Goal: Communication & Community: Answer question/provide support

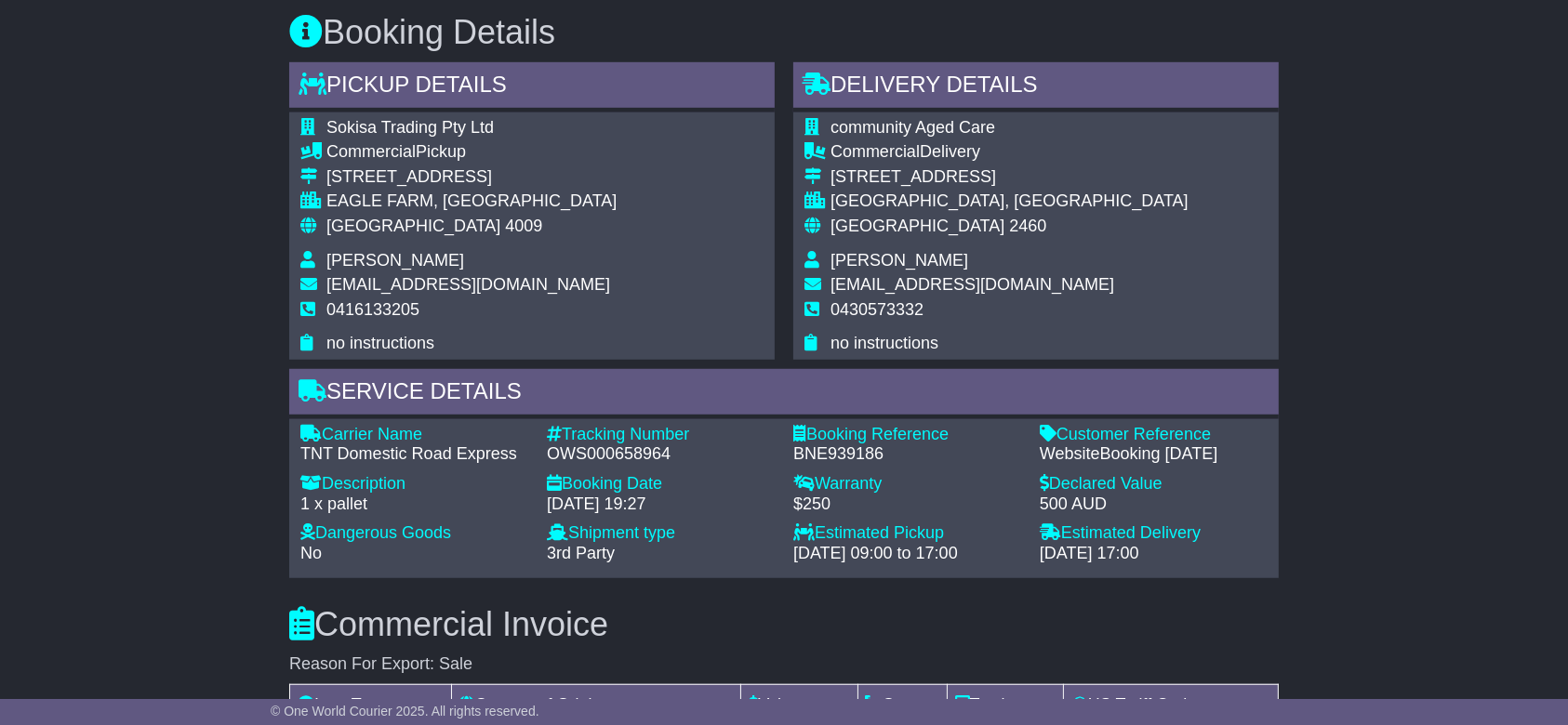
scroll to position [1268, 0]
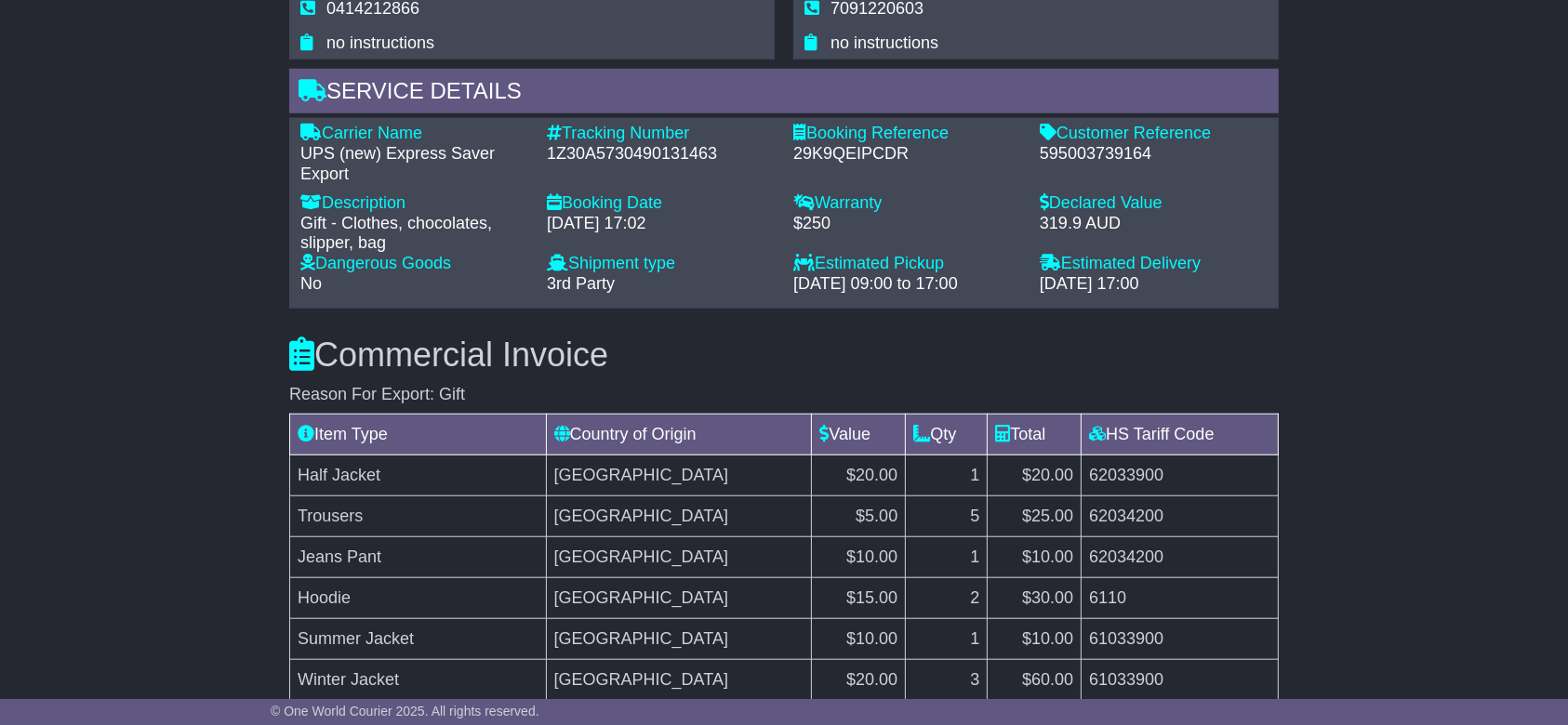
scroll to position [1208, 0]
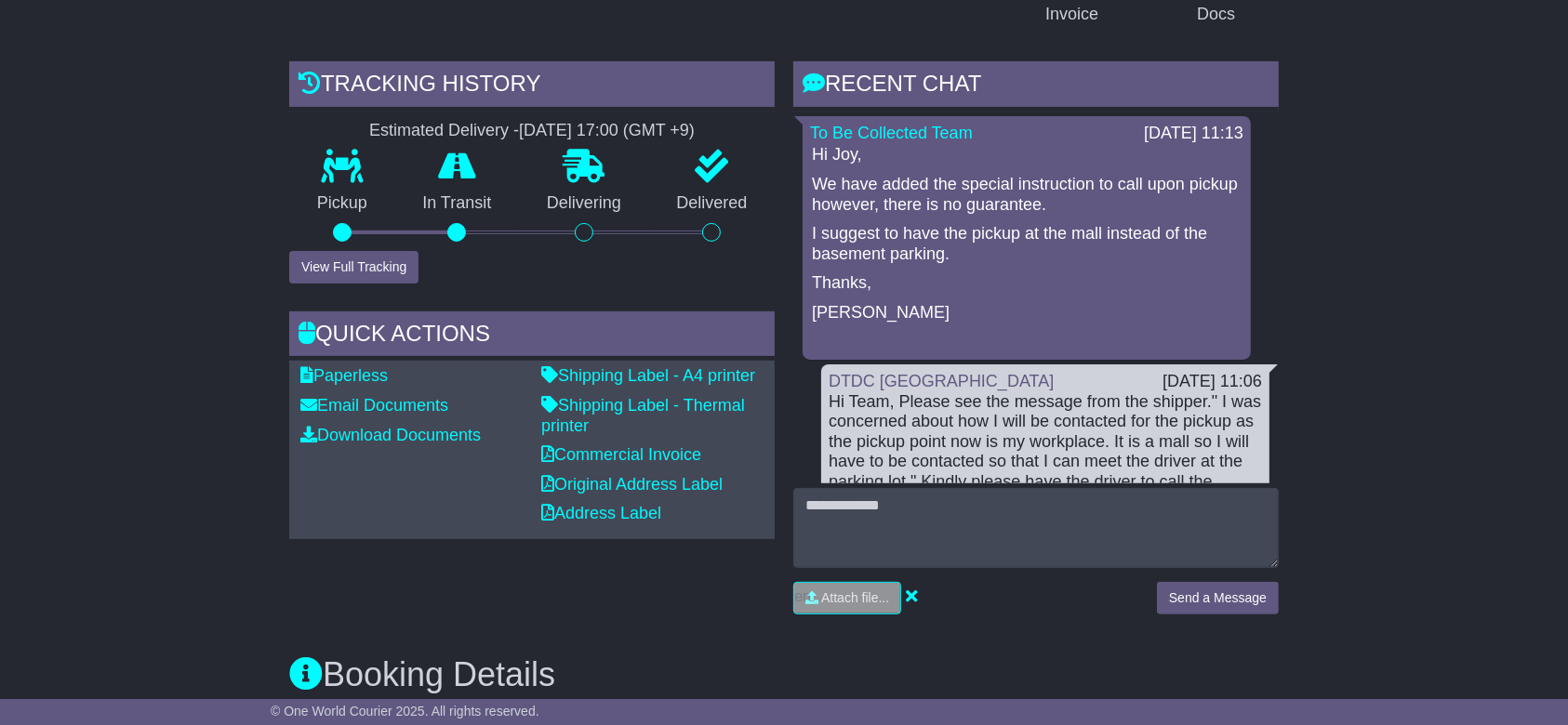
scroll to position [346, 0]
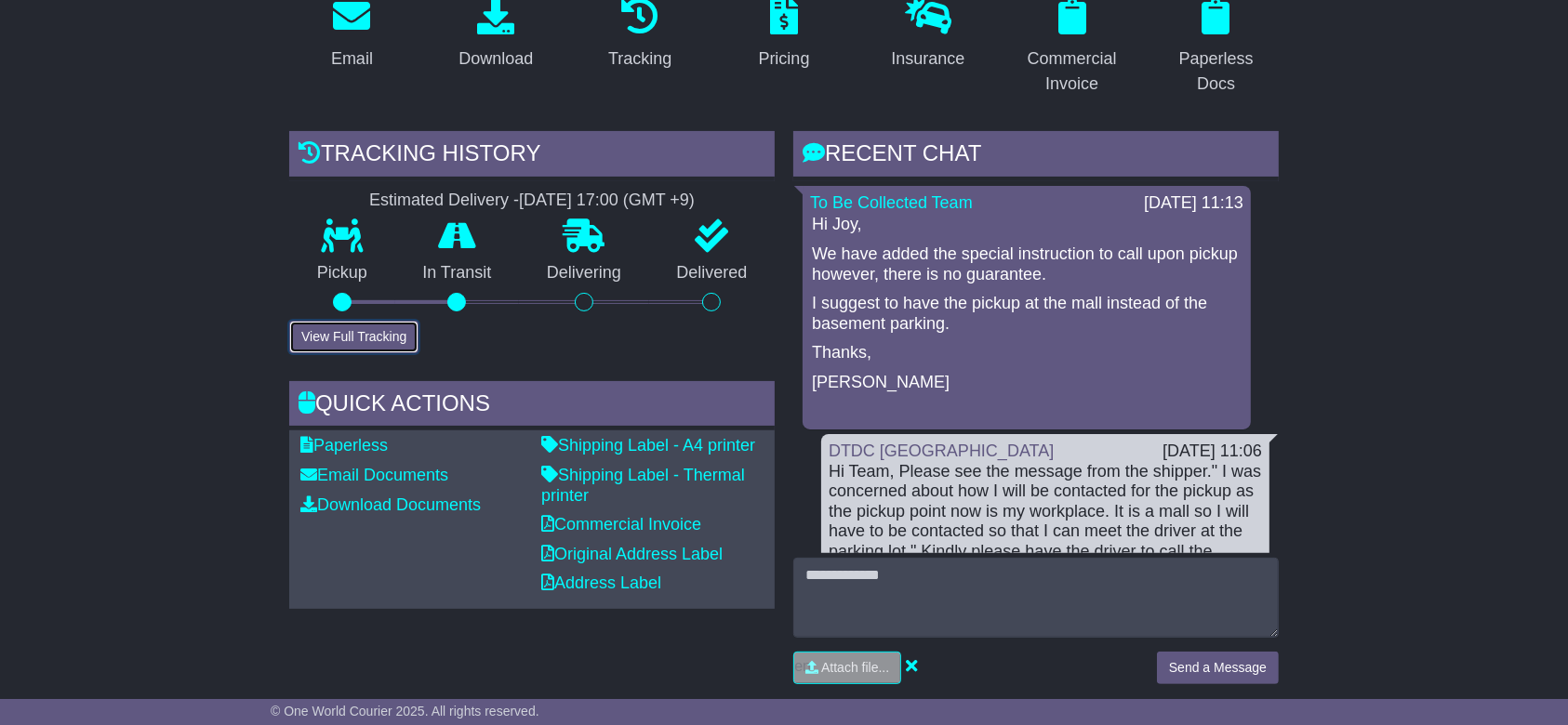
click at [380, 321] on button "View Full Tracking" at bounding box center [354, 337] width 130 height 33
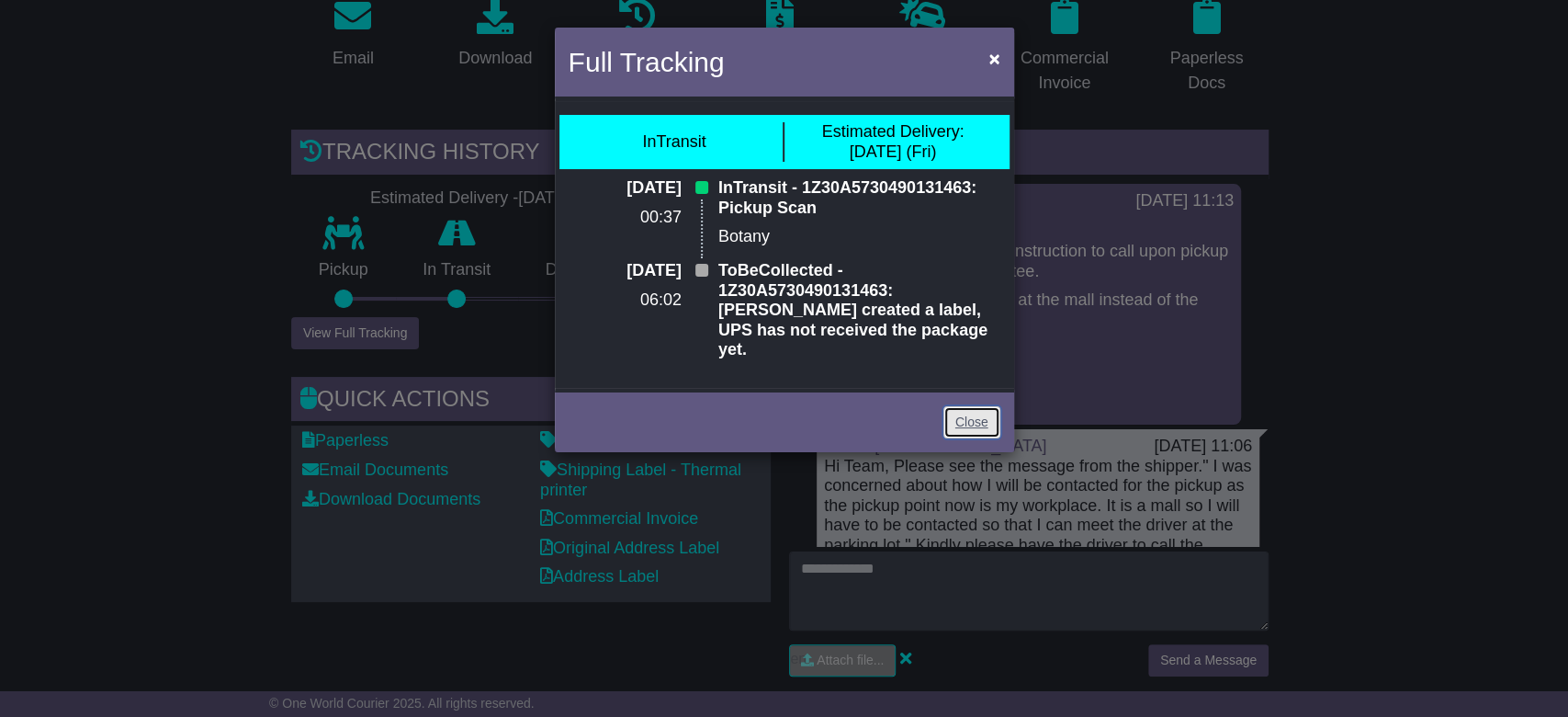
click at [986, 407] on link "Close" at bounding box center [972, 423] width 57 height 33
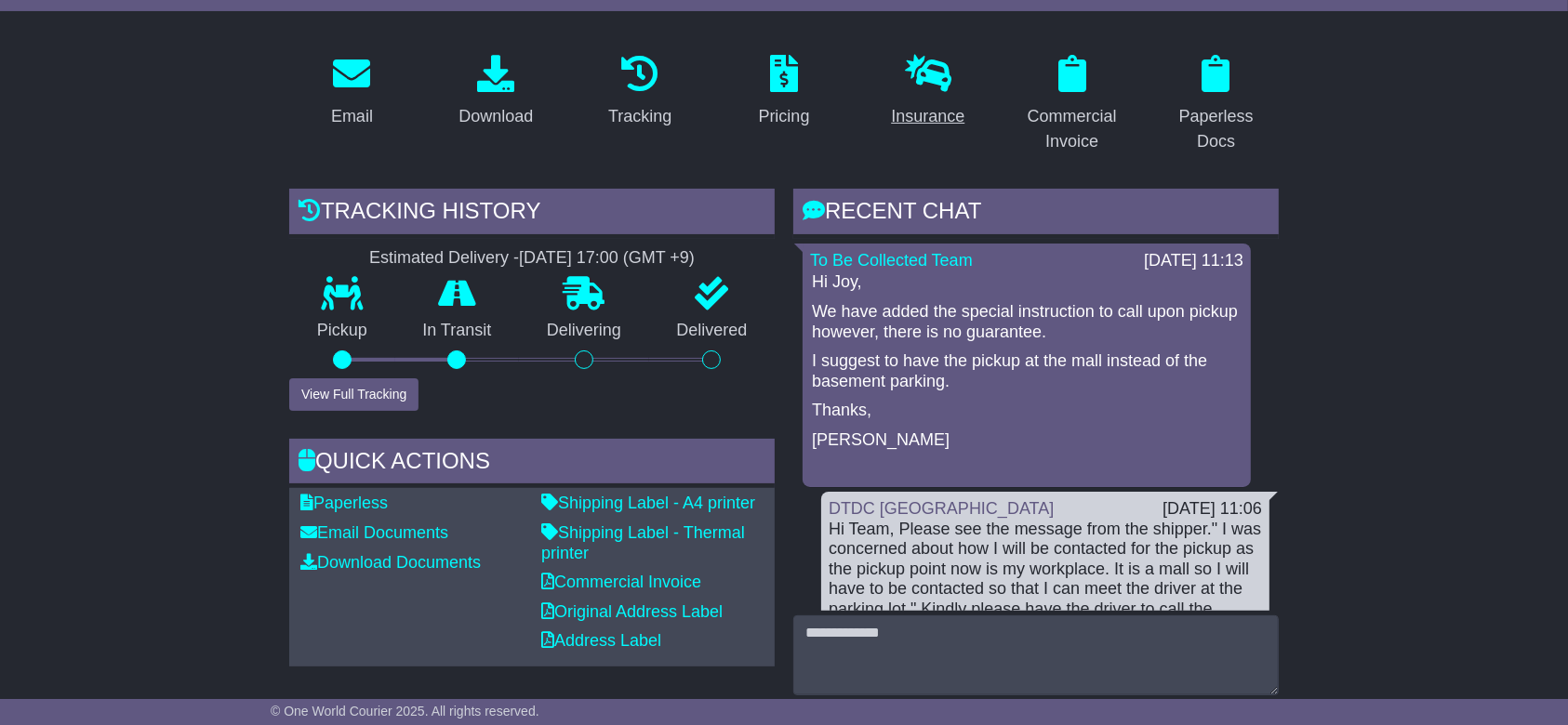
scroll to position [222, 0]
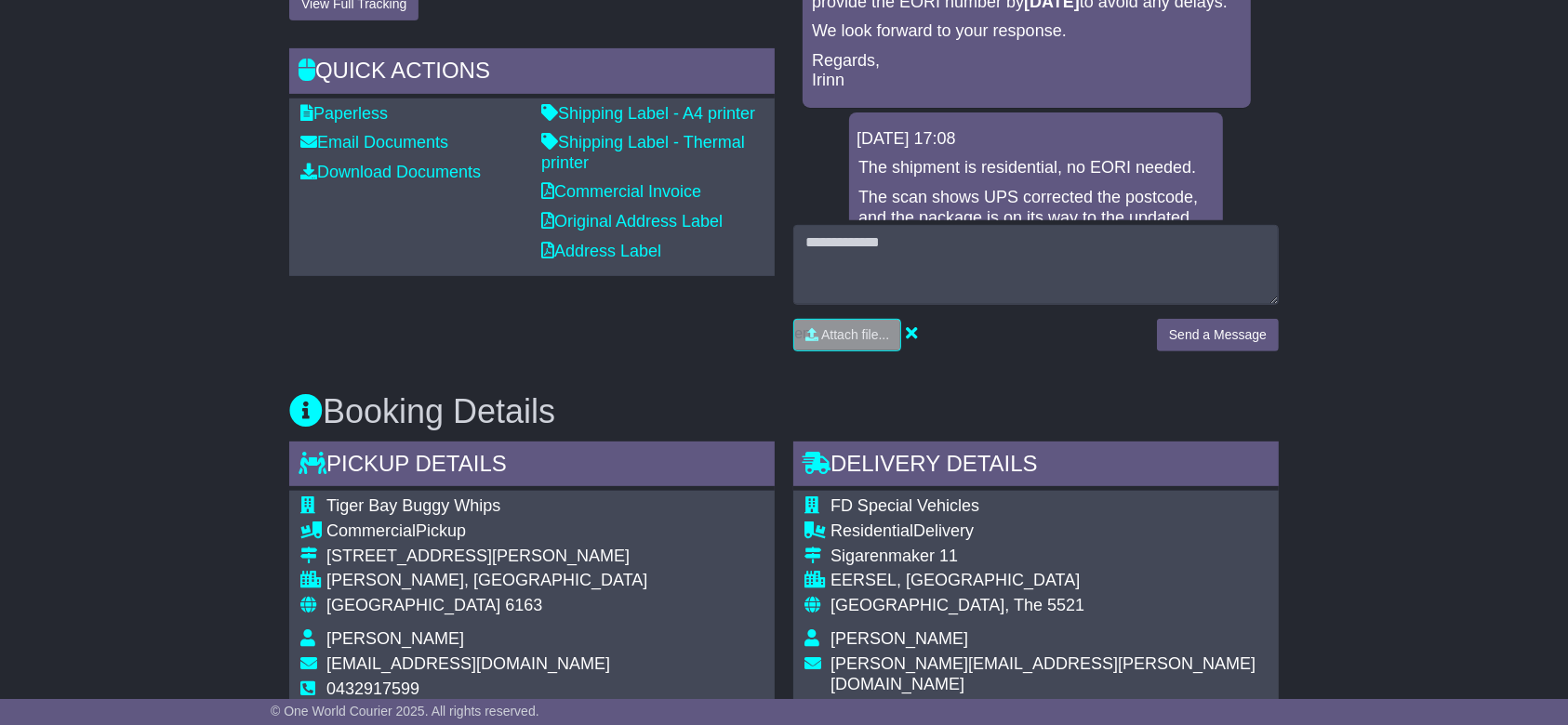
scroll to position [1115, 0]
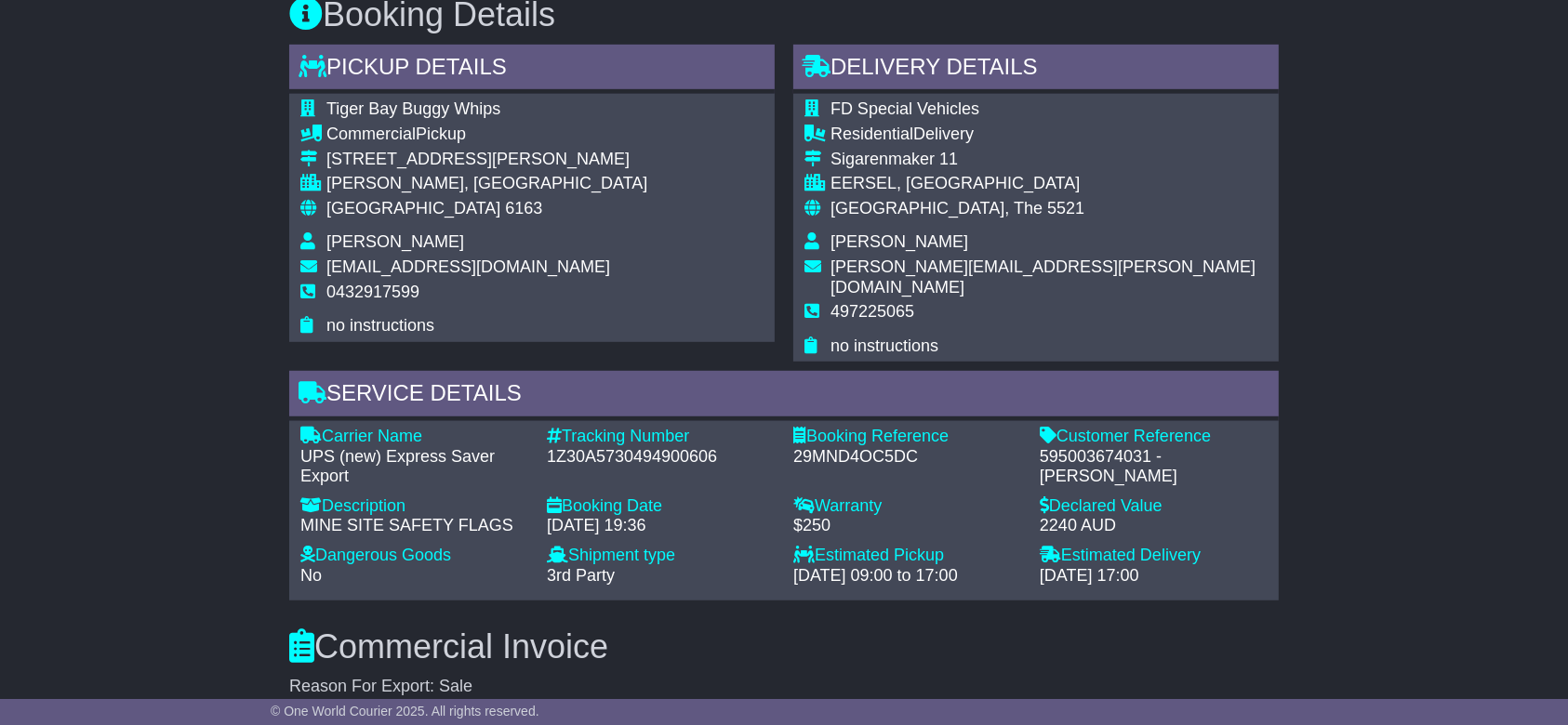
click at [1476, 430] on div "Email Download Tracking Pricing Insurance" at bounding box center [784, 425] width 1568 height 2346
click at [1099, 447] on div "595003674031 - Simon Vos" at bounding box center [1154, 467] width 228 height 40
click at [1114, 447] on div "595003674031 - Simon Vos" at bounding box center [1154, 467] width 228 height 40
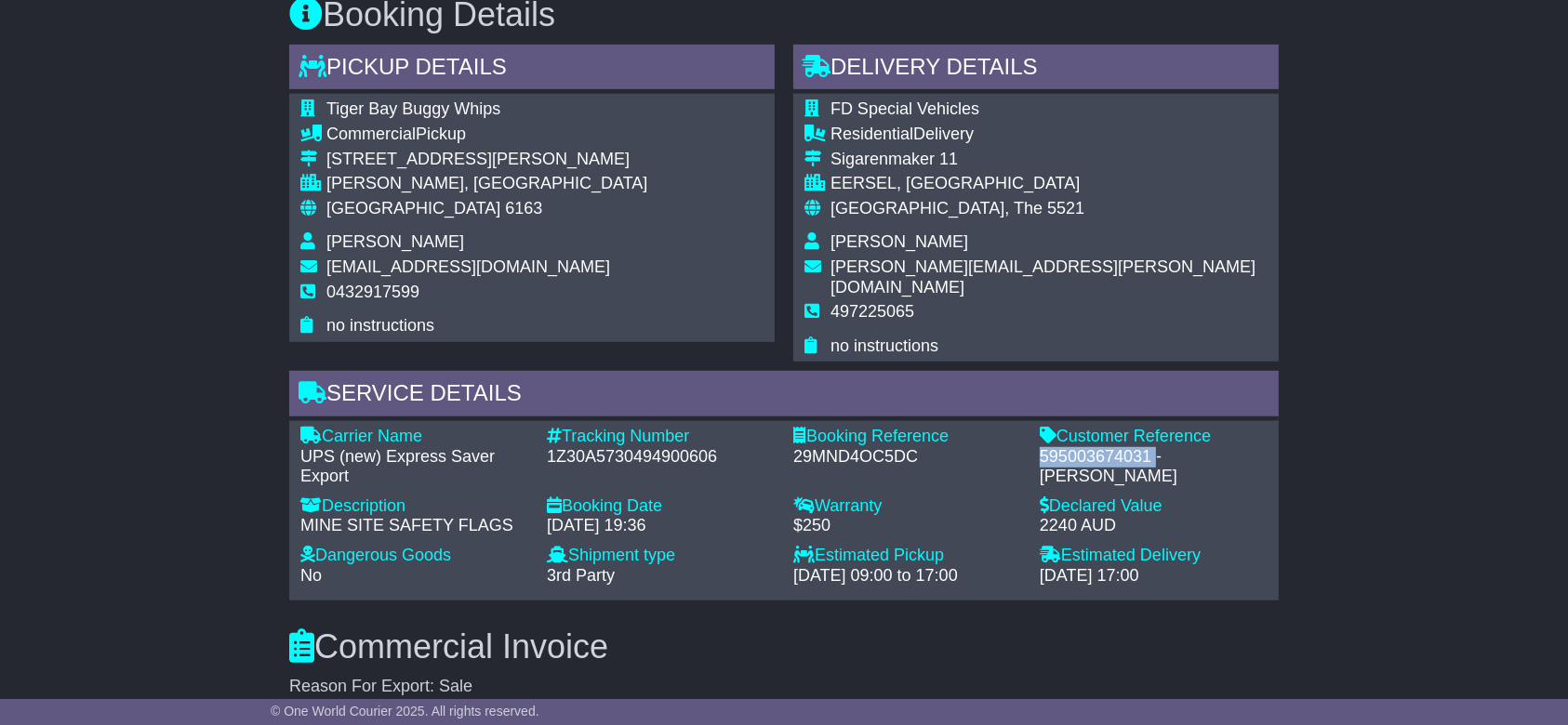
click at [1114, 447] on div "595003674031 - Simon Vos" at bounding box center [1154, 467] width 228 height 40
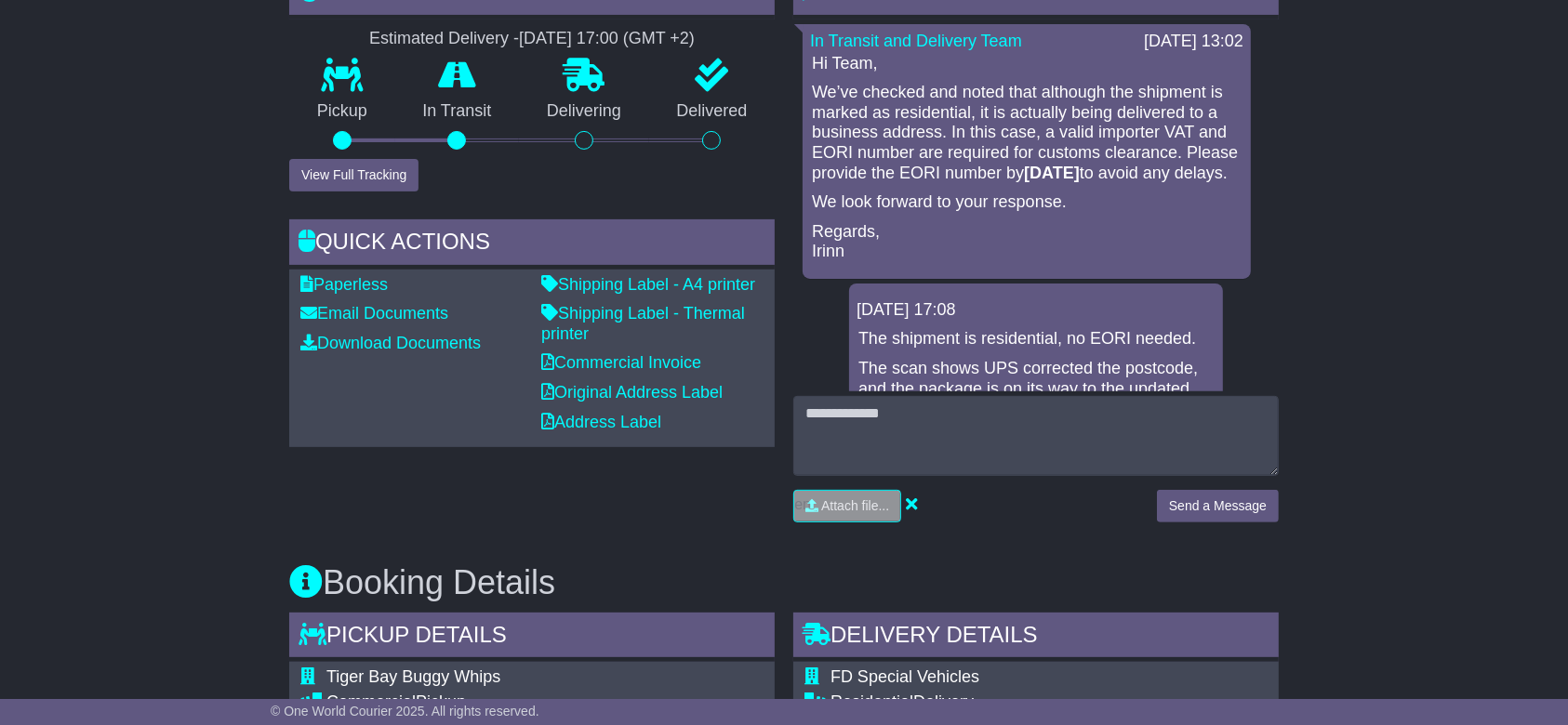
scroll to position [496, 0]
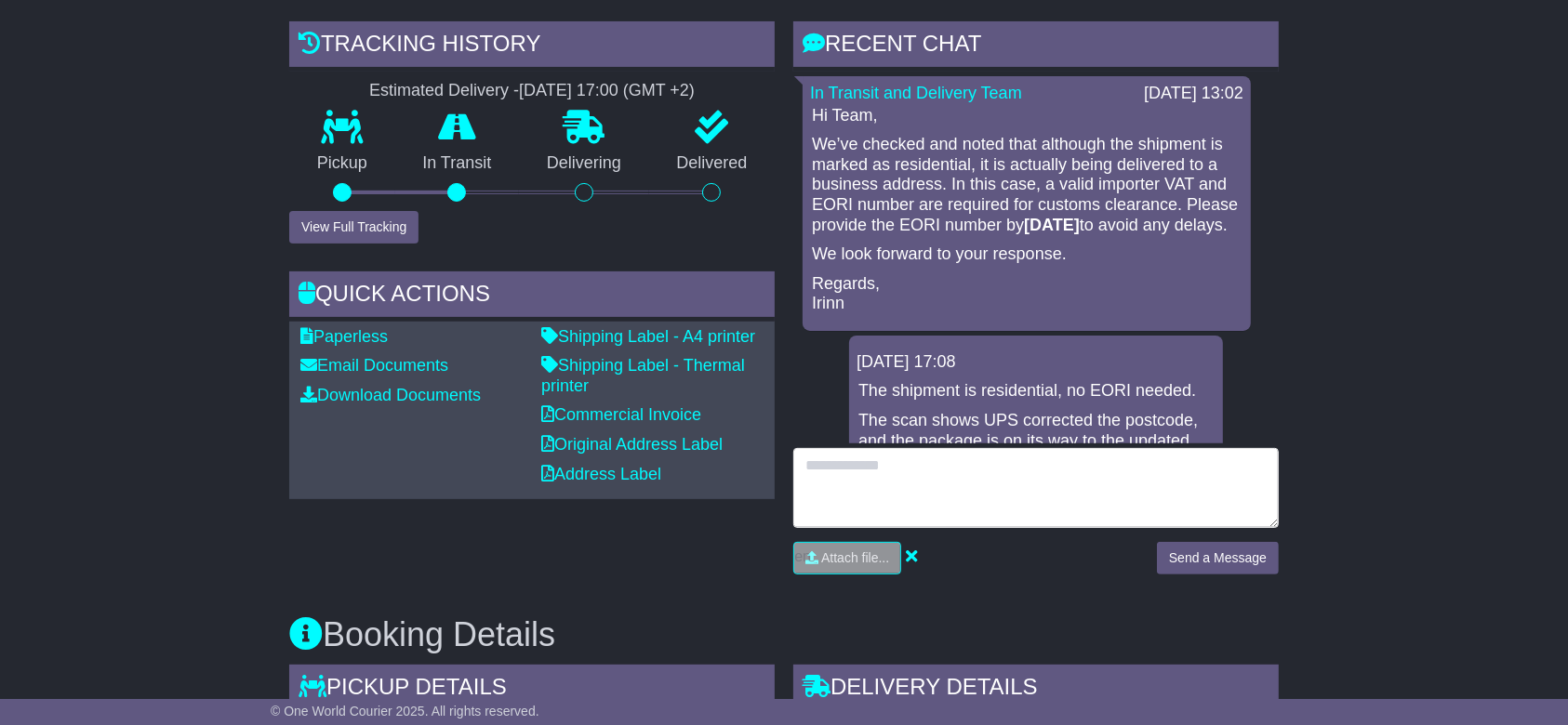
click at [912, 482] on textarea at bounding box center [1035, 488] width 485 height 80
type textarea "**********"
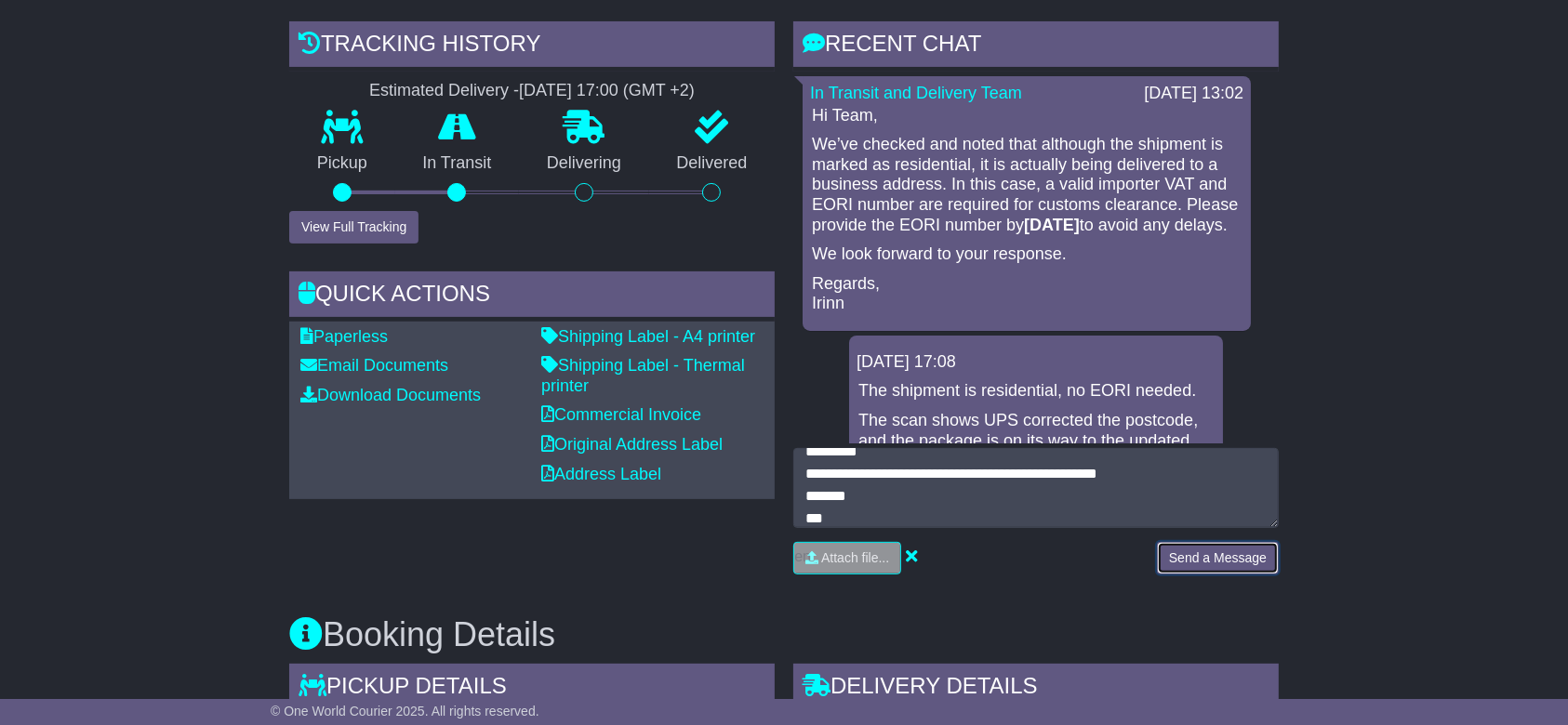
click at [1176, 550] on button "Send a Message" at bounding box center [1217, 558] width 122 height 33
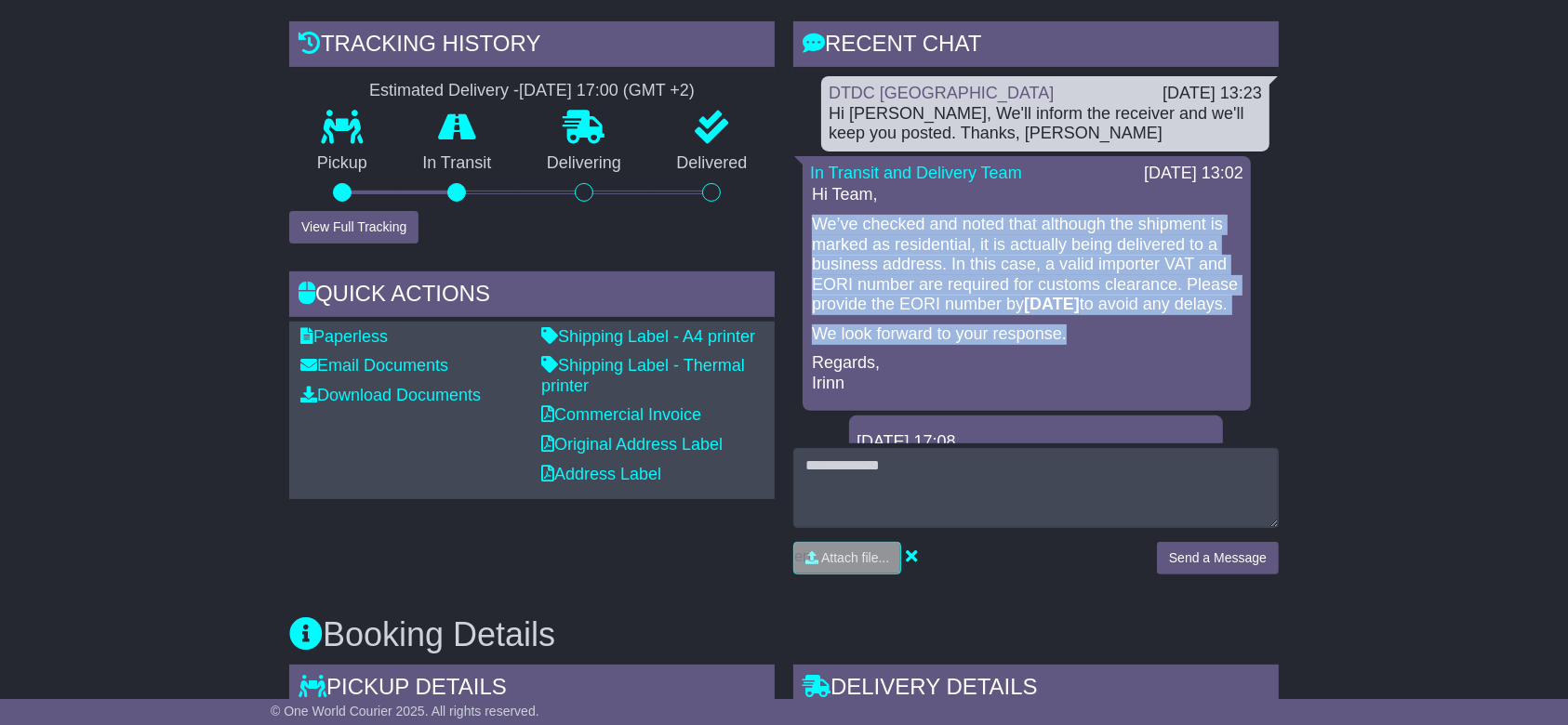
drag, startPoint x: 813, startPoint y: 225, endPoint x: 1072, endPoint y: 354, distance: 289.3
click at [1072, 354] on div "Hi Team, We’ve checked and noted that although the shipment is marked as reside…" at bounding box center [1026, 289] width 433 height 208
copy div "We’ve checked and noted that although the shipment is marked as residential, it…"
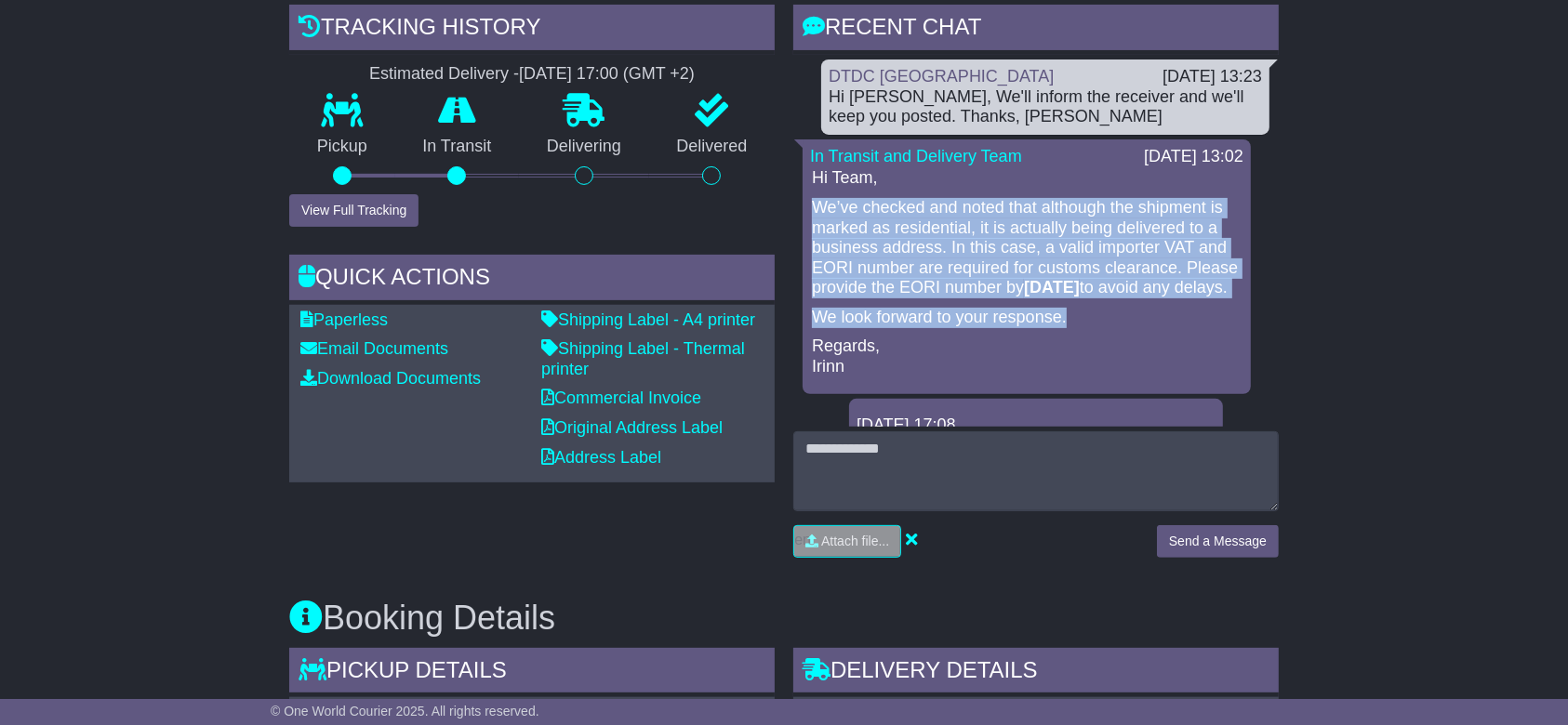
scroll to position [0, 0]
drag, startPoint x: 1064, startPoint y: 320, endPoint x: 1069, endPoint y: 341, distance: 21.6
click at [1062, 320] on div "Hi Team, We’ve checked and noted that although the shipment is marked as reside…" at bounding box center [1026, 272] width 433 height 208
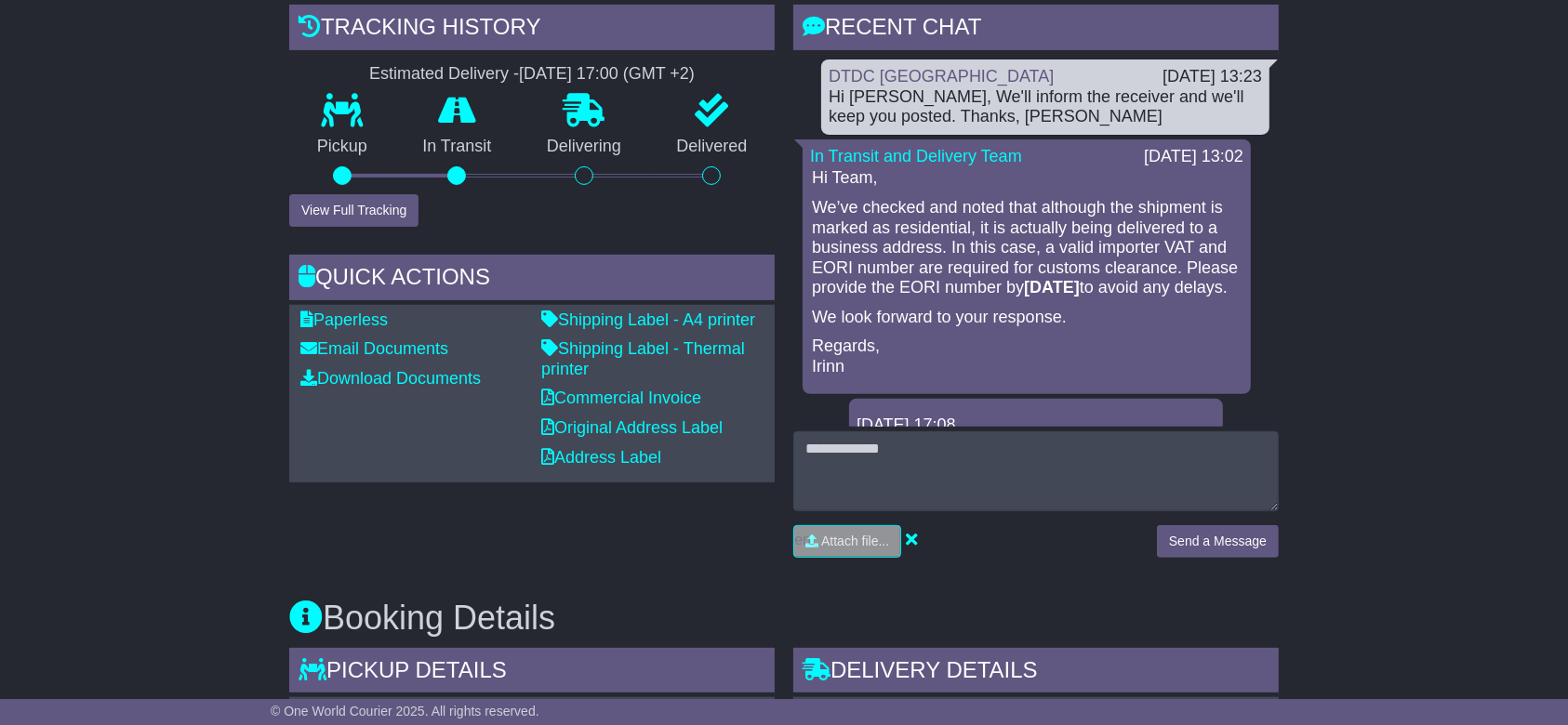
click at [1104, 358] on p "Regards, Irinn" at bounding box center [1026, 357] width 429 height 40
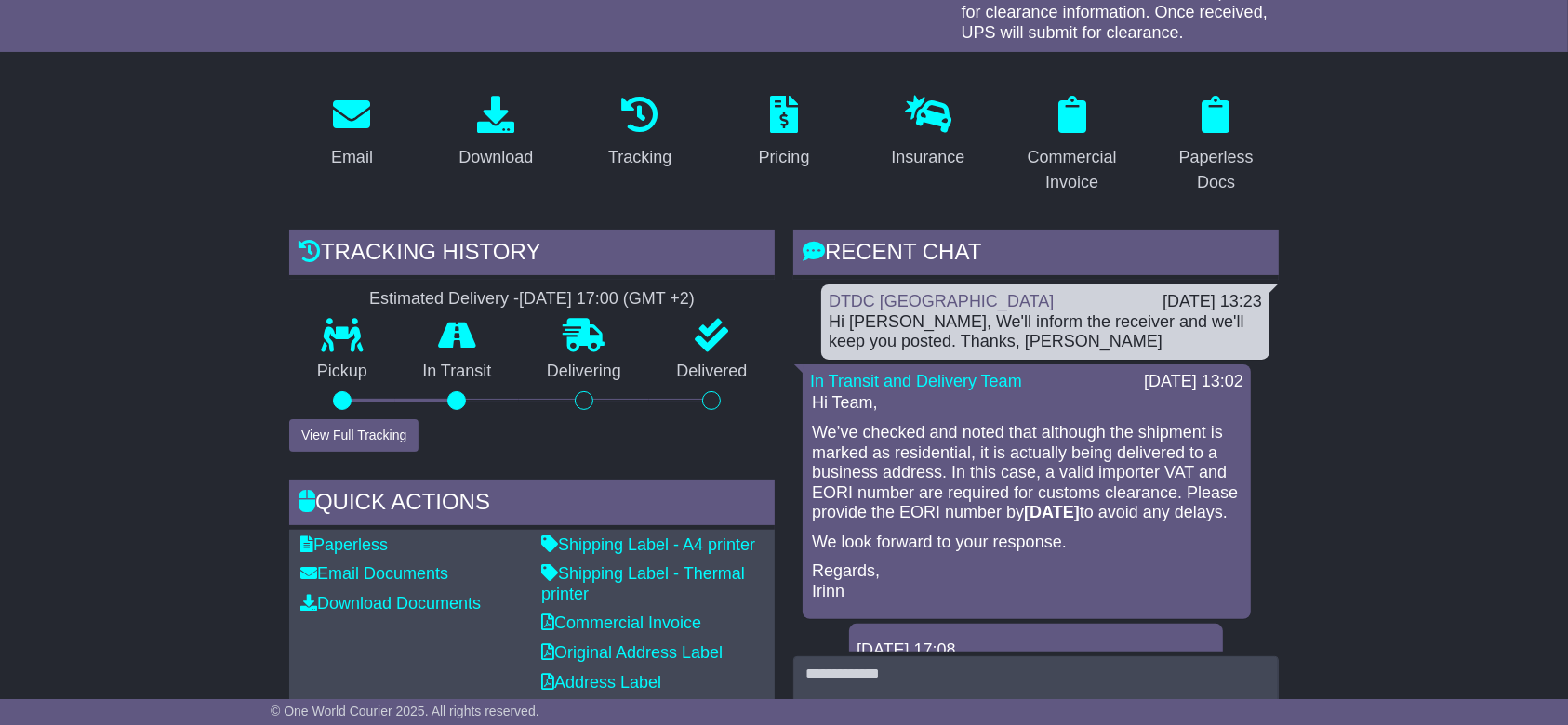
scroll to position [264, 0]
